Goal: Task Accomplishment & Management: Manage account settings

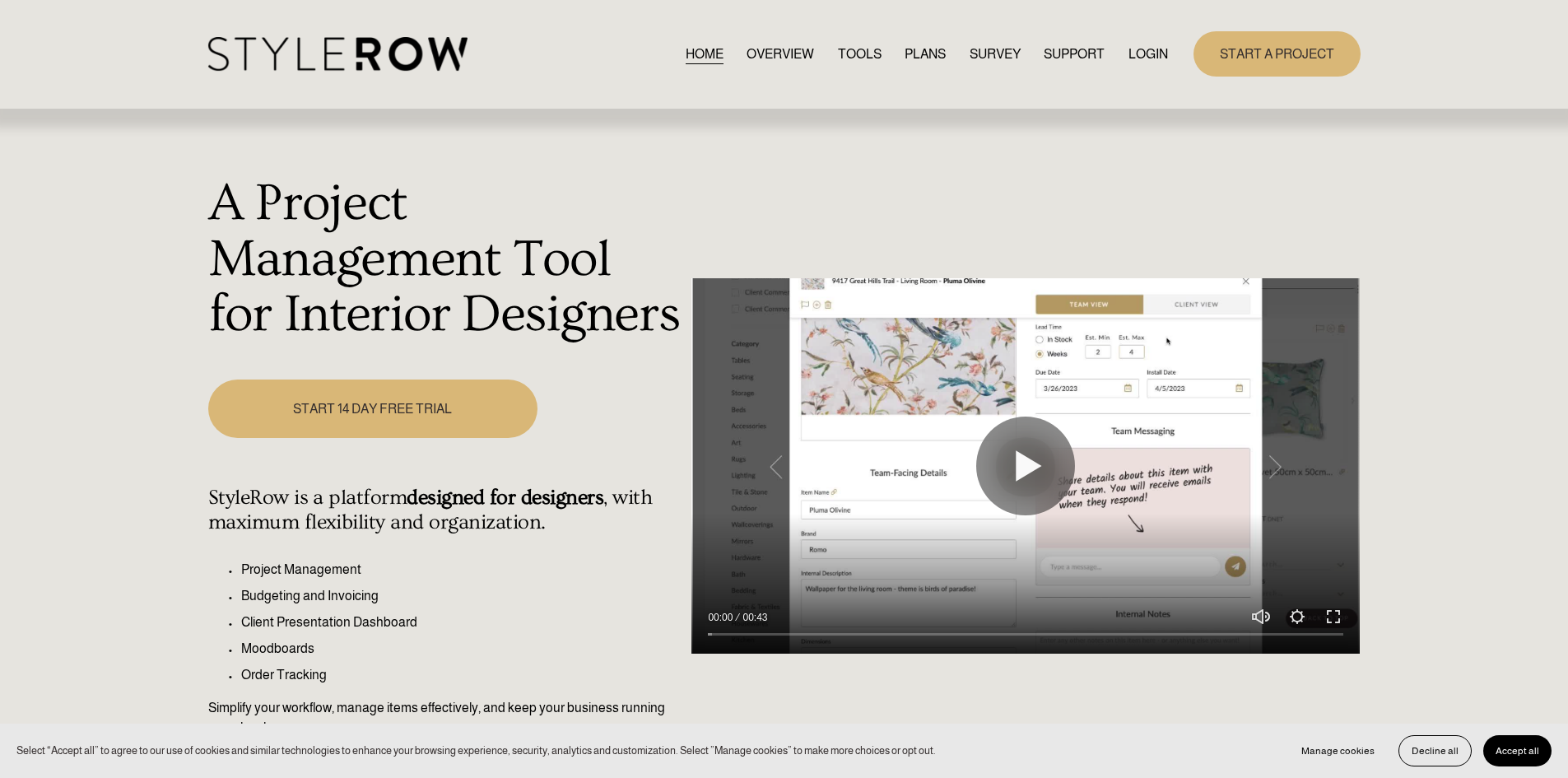
click at [1141, 50] on link "LOGIN" at bounding box center [1148, 53] width 40 height 22
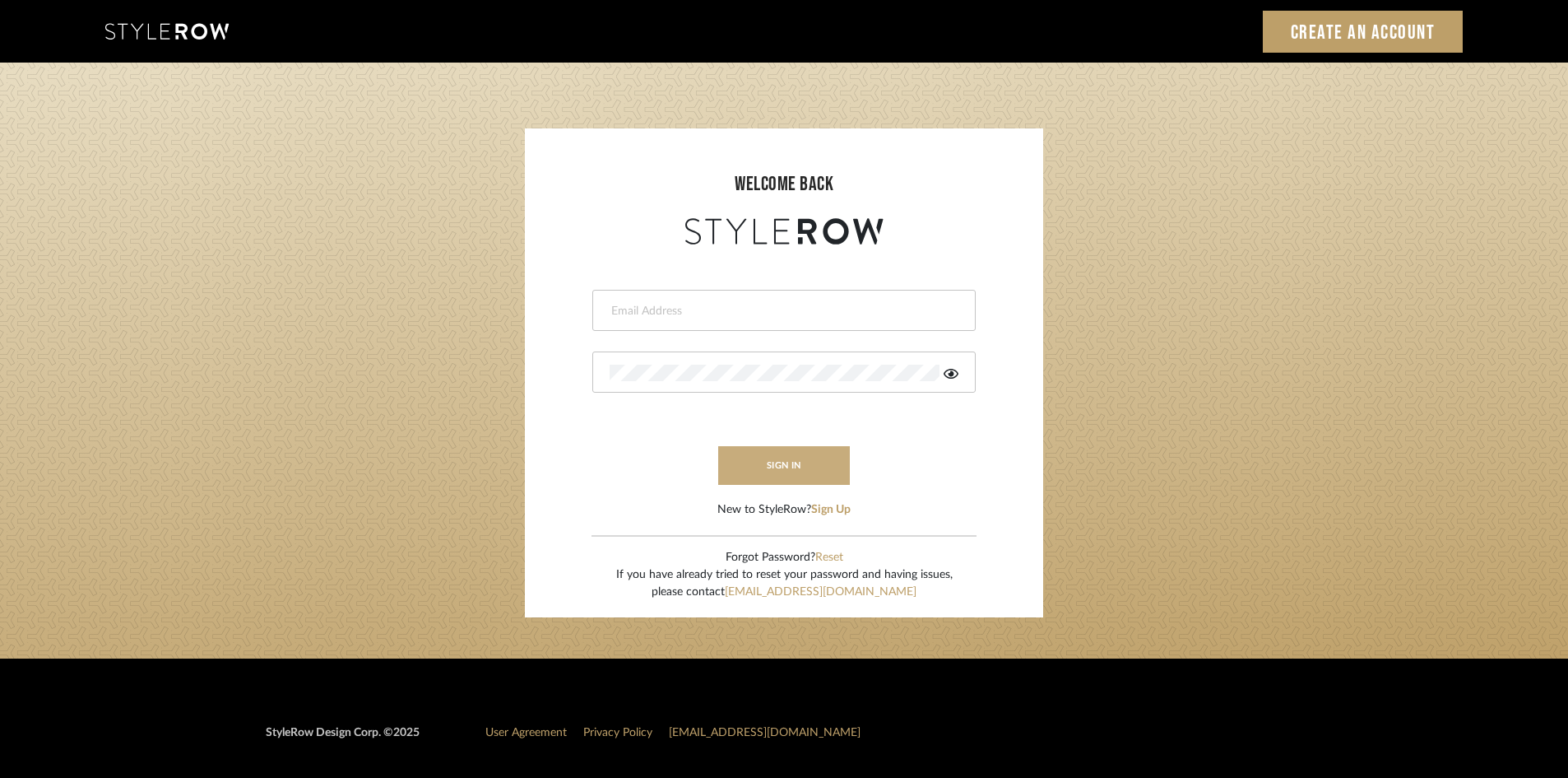
type input "[EMAIL_ADDRESS][DOMAIN_NAME]"
click at [802, 462] on button "sign in" at bounding box center [784, 465] width 132 height 39
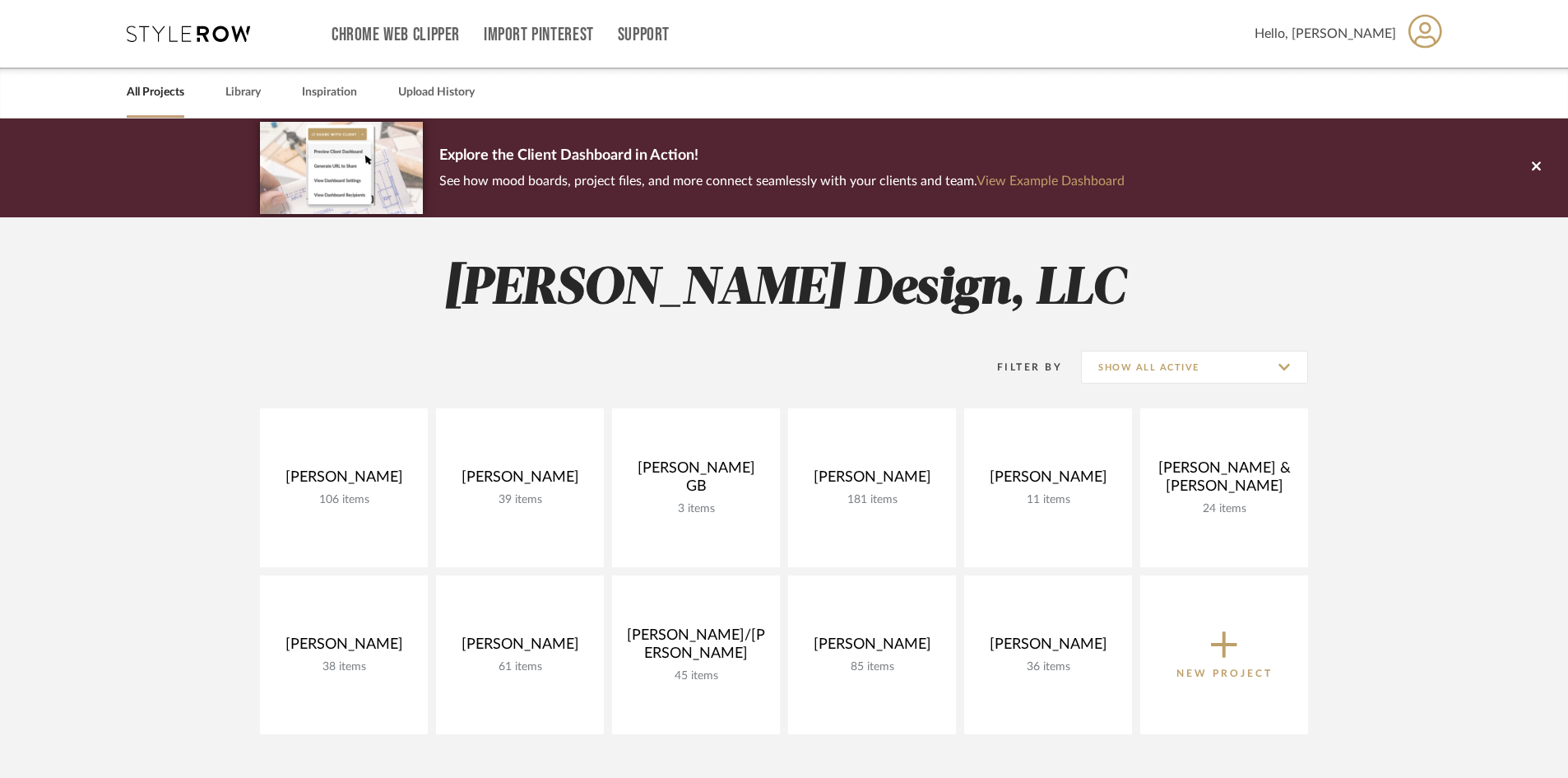
click at [118, 372] on project-collections "Explore the Client Dashboard in Action! See how mood boards, project files, and…" at bounding box center [784, 654] width 1568 height 1072
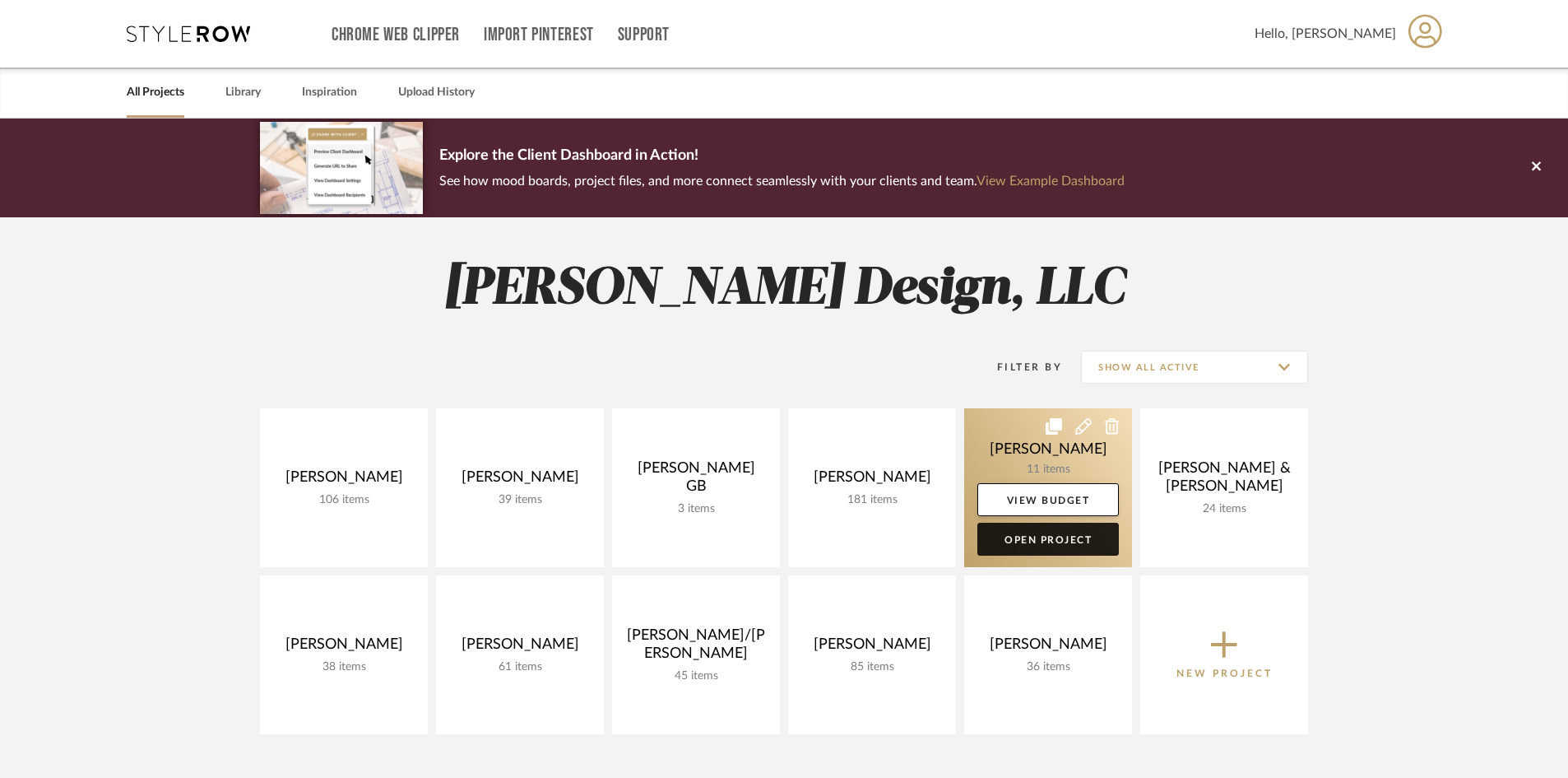
click at [1090, 539] on link "Open Project" at bounding box center [1048, 540] width 141 height 33
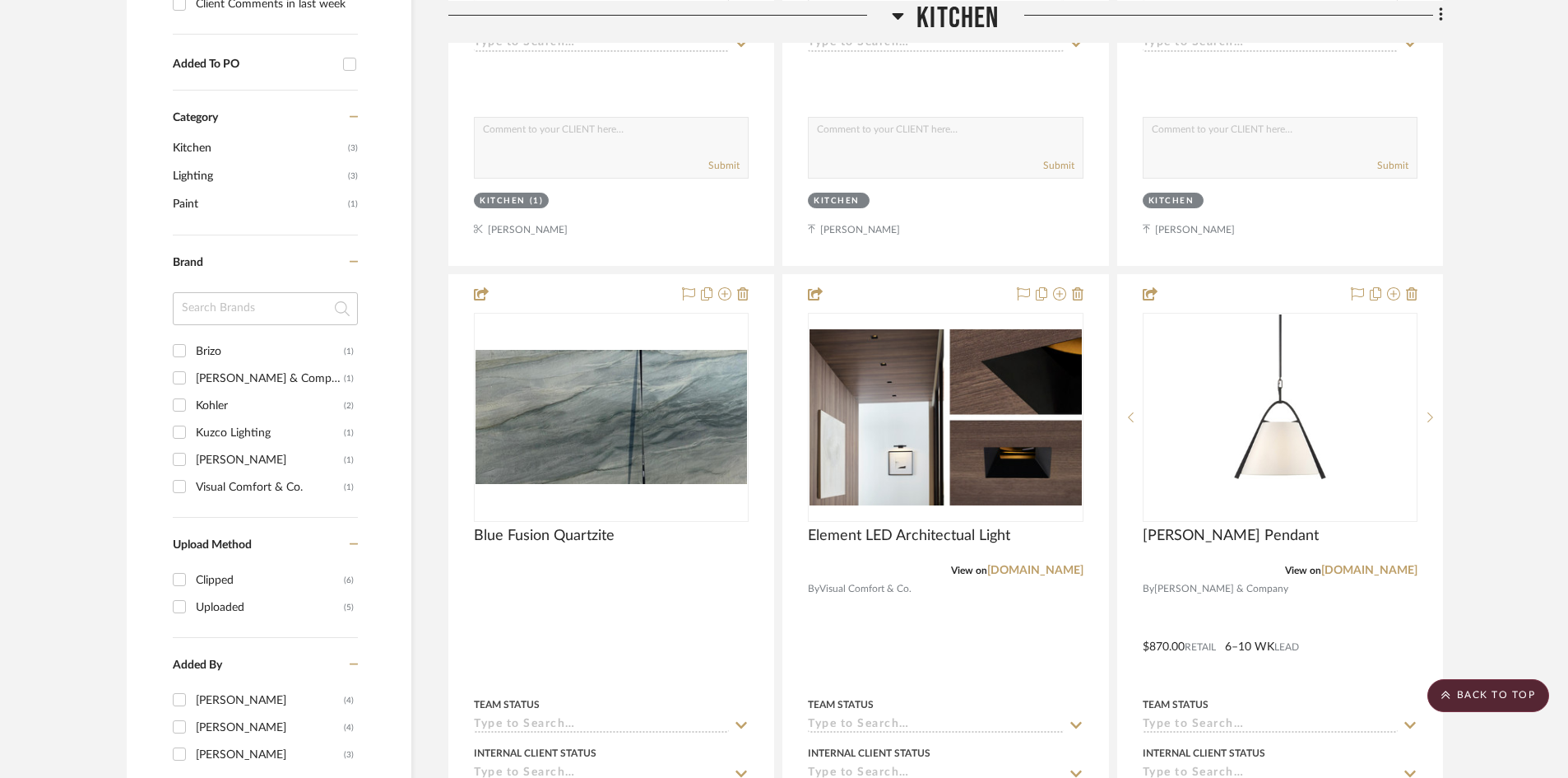
scroll to position [988, 0]
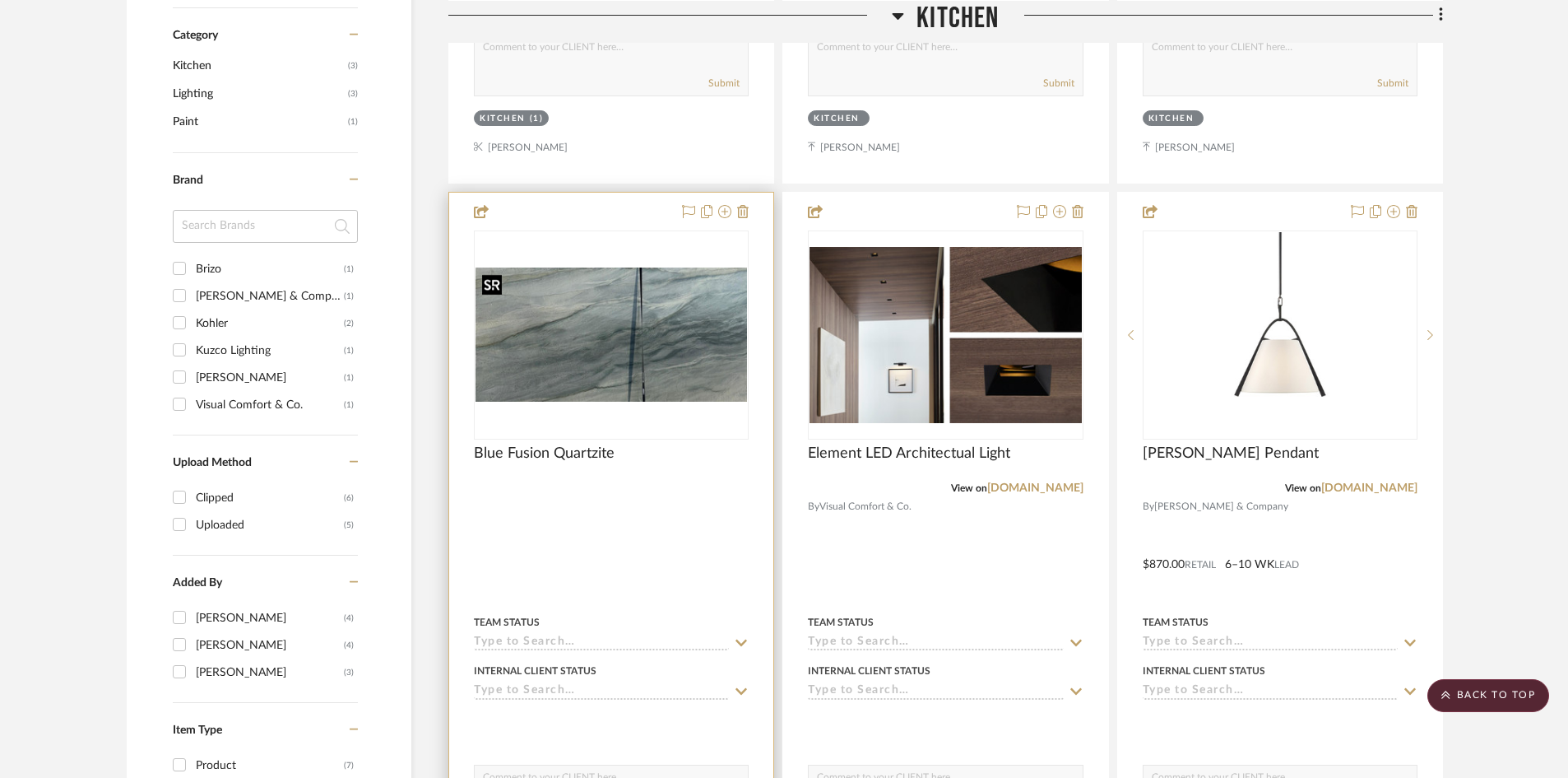
click at [0, 0] on img at bounding box center [0, 0] width 0 height 0
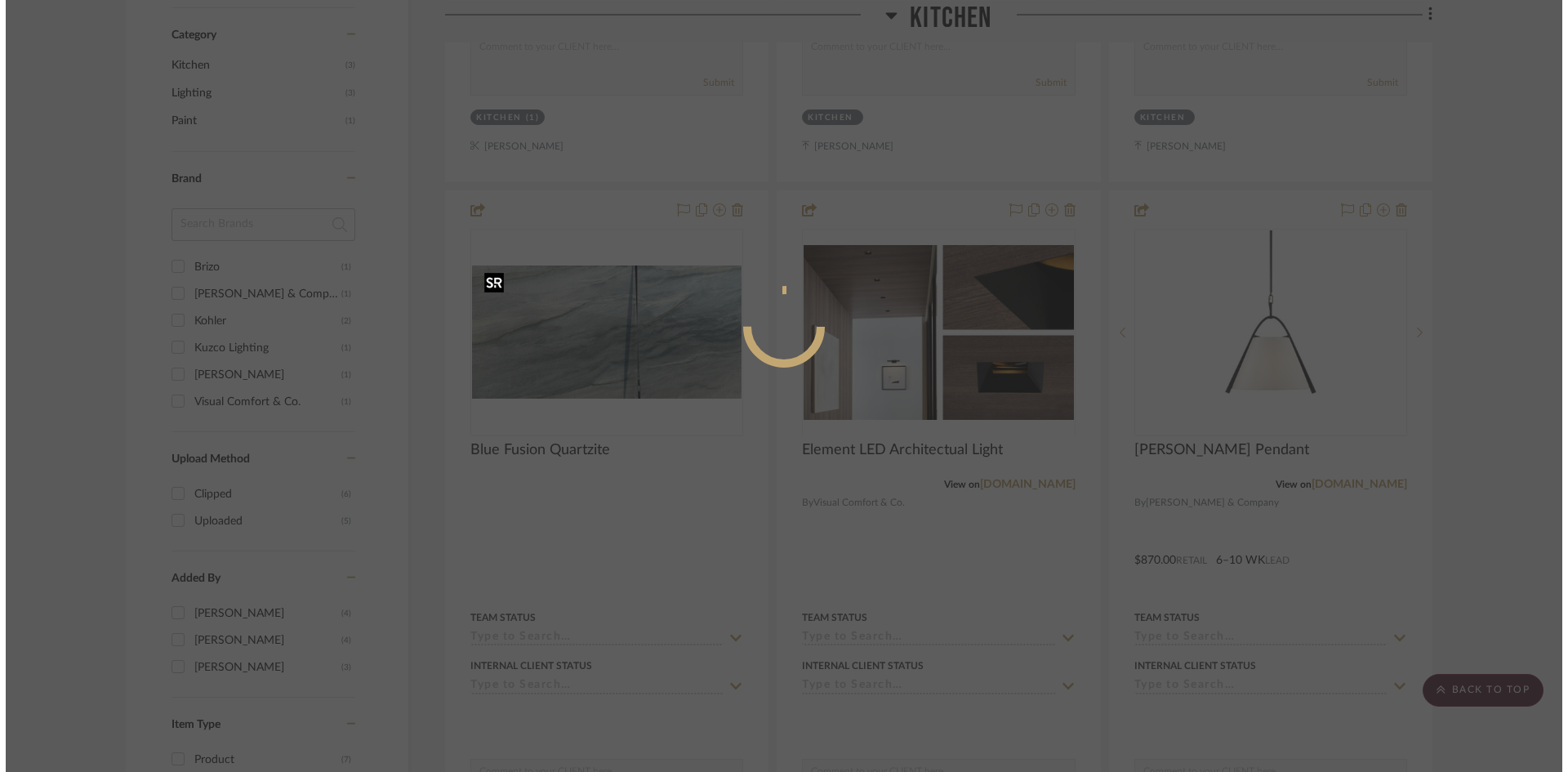
scroll to position [0, 0]
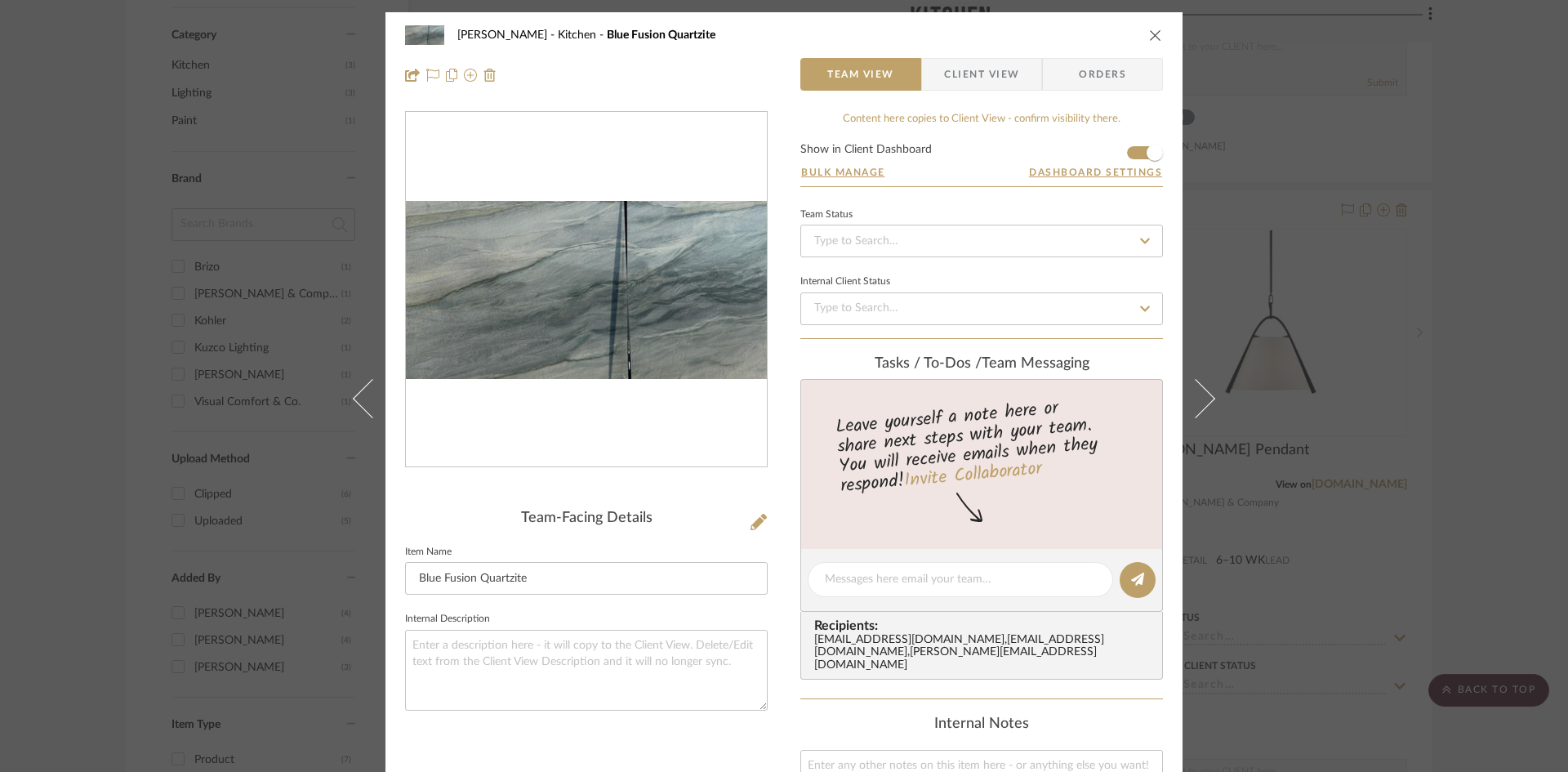
click at [584, 277] on img "0" at bounding box center [586, 289] width 361 height 178
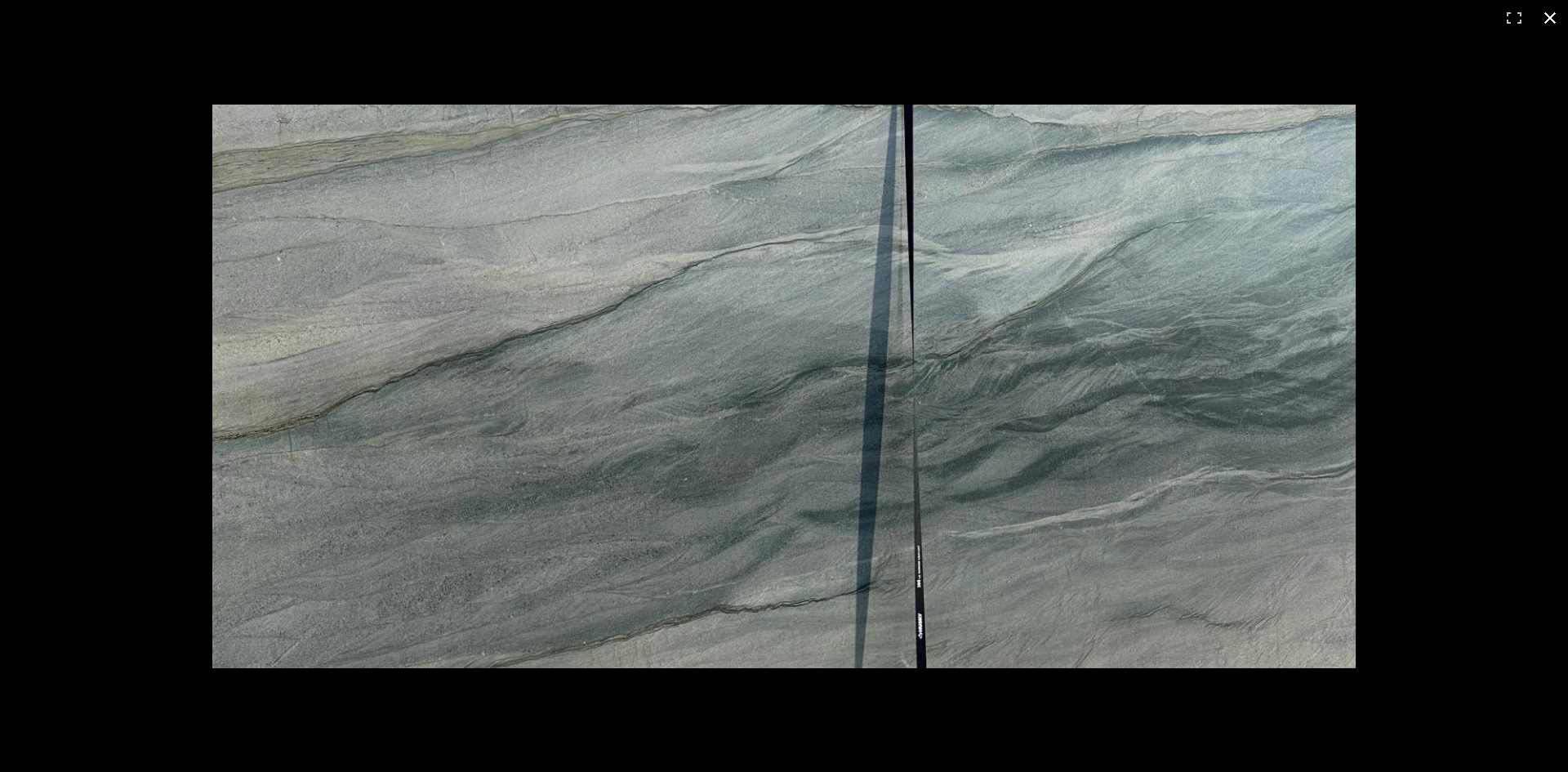
click at [1553, 19] on button at bounding box center [1550, 17] width 36 height 36
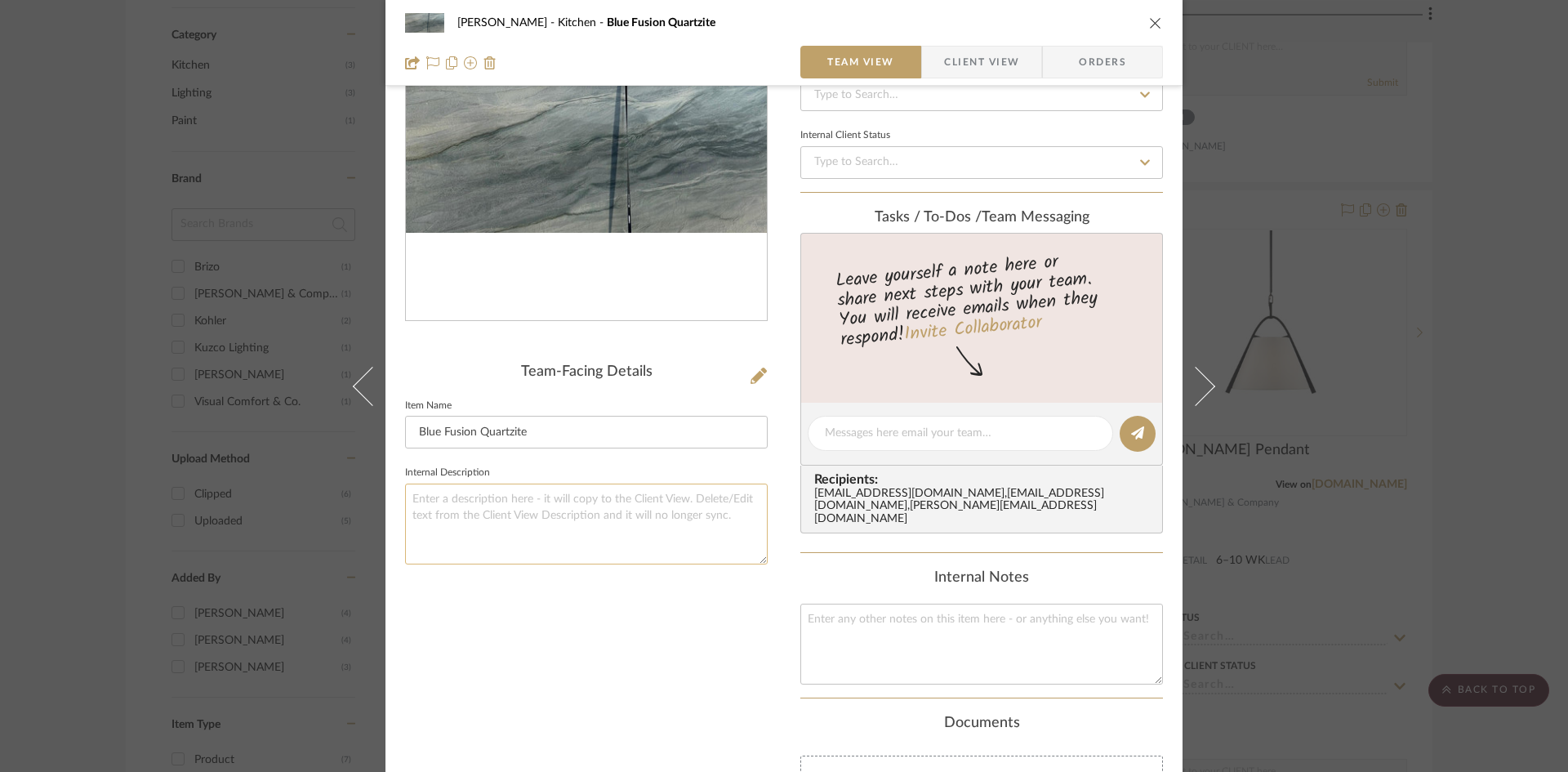
scroll to position [163, 0]
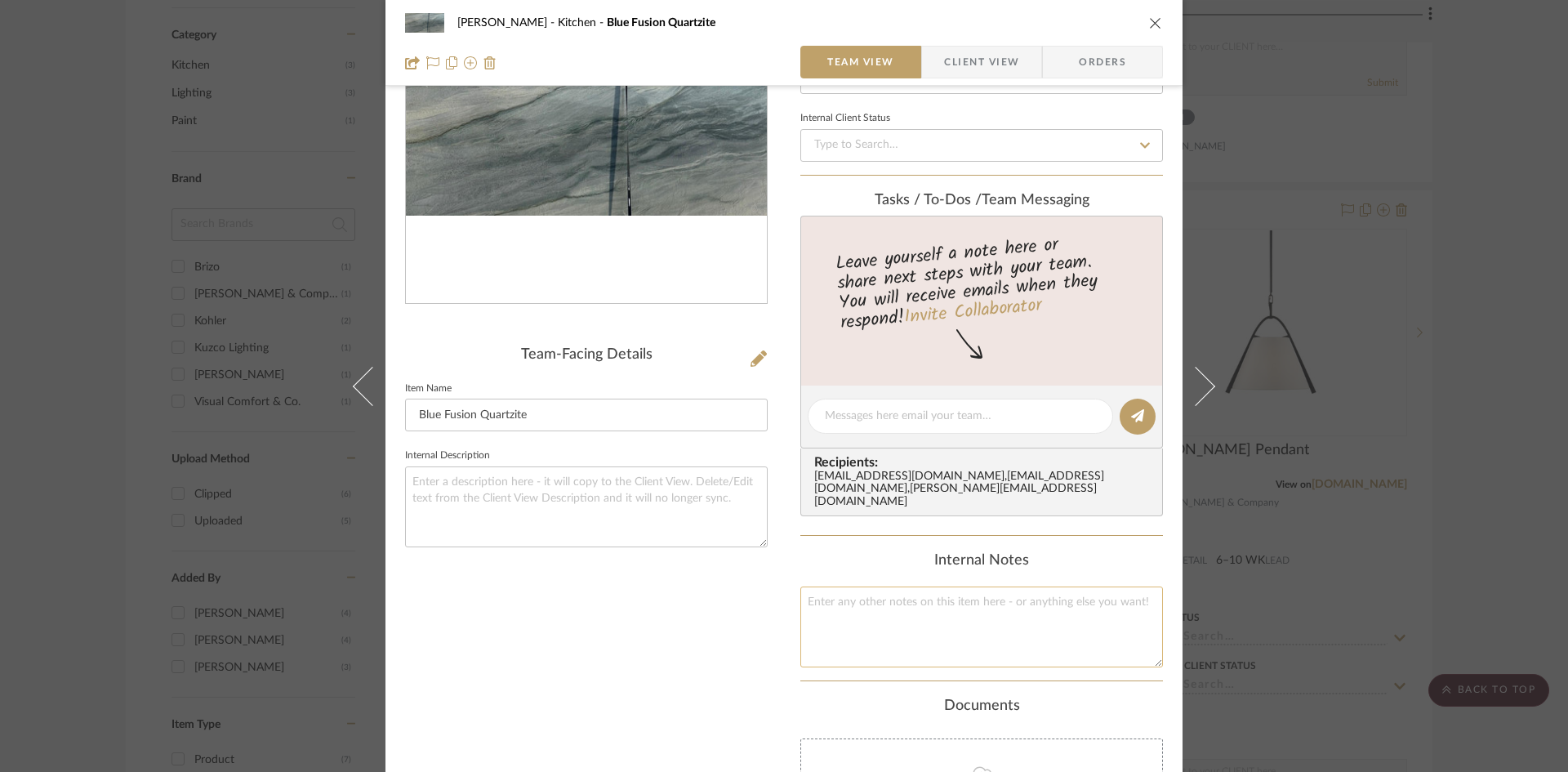
click at [845, 614] on textarea at bounding box center [982, 627] width 362 height 81
type textarea "127" x 78""
click at [1083, 559] on div "Internal Notes" at bounding box center [982, 560] width 362 height 18
click at [767, 654] on div "Keuler Kitchen Blue Fusion Quartzite Team View Client View Orders Team-Facing D…" at bounding box center [784, 432] width 797 height 1165
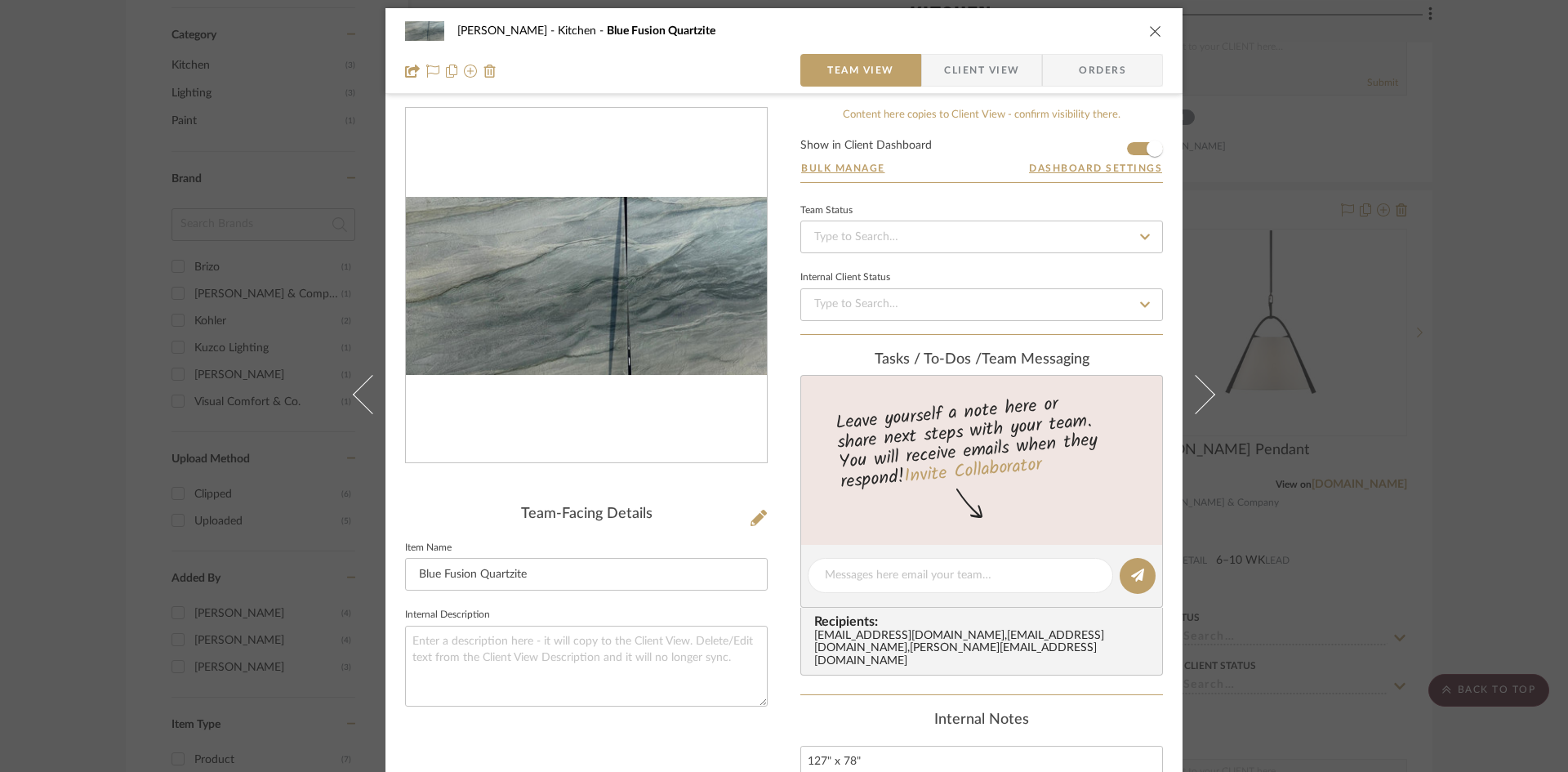
scroll to position [0, 0]
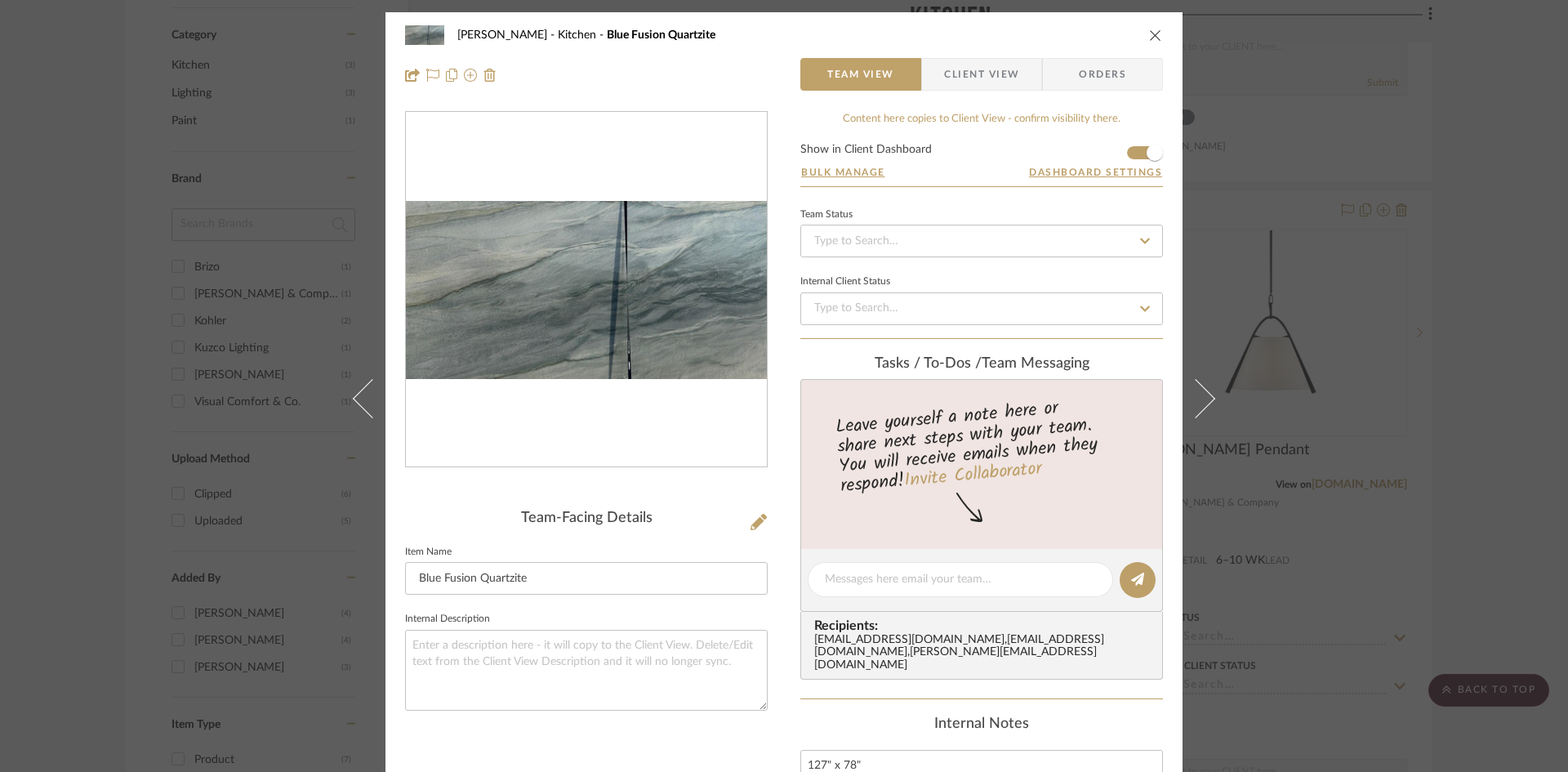
click at [1153, 33] on icon "close" at bounding box center [1156, 36] width 13 height 13
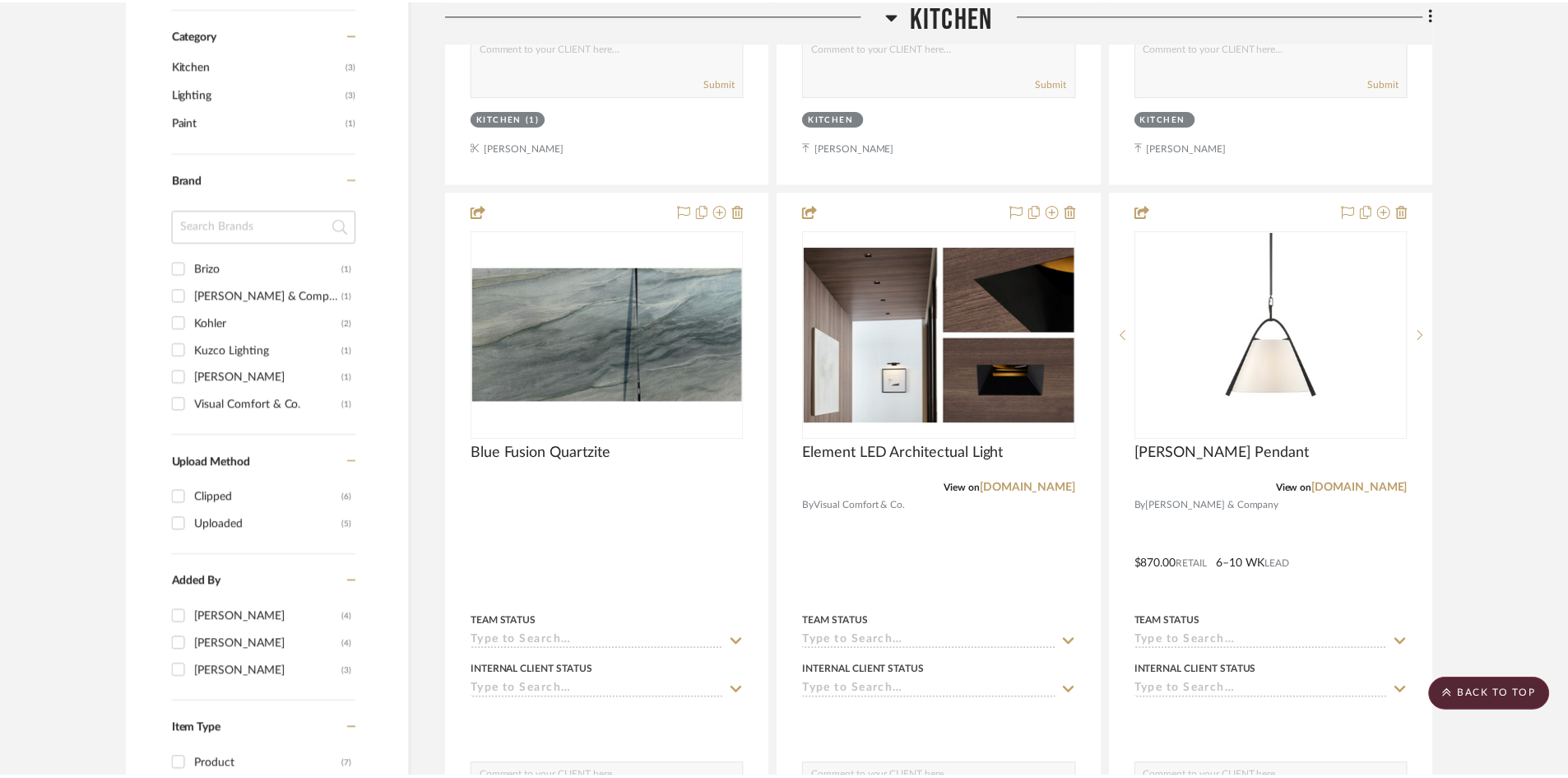
scroll to position [988, 0]
